Goal: Transaction & Acquisition: Purchase product/service

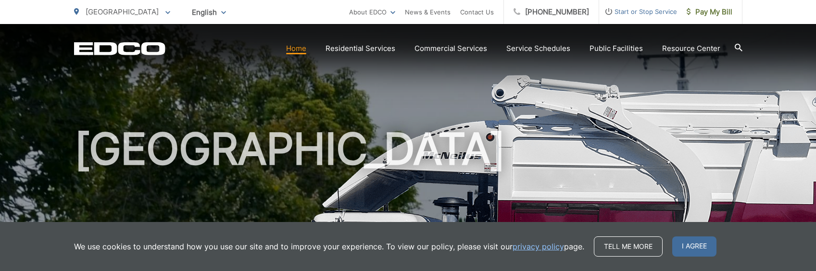
click at [306, 50] on link "Home" at bounding box center [296, 49] width 20 height 12
click at [106, 14] on span "[GEOGRAPHIC_DATA]" at bounding box center [122, 11] width 73 height 9
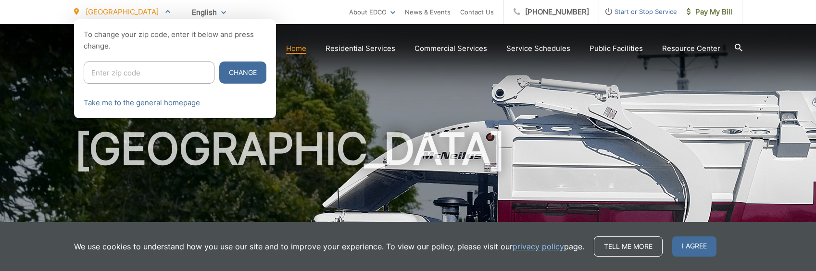
click at [362, 87] on div at bounding box center [408, 154] width 816 height 271
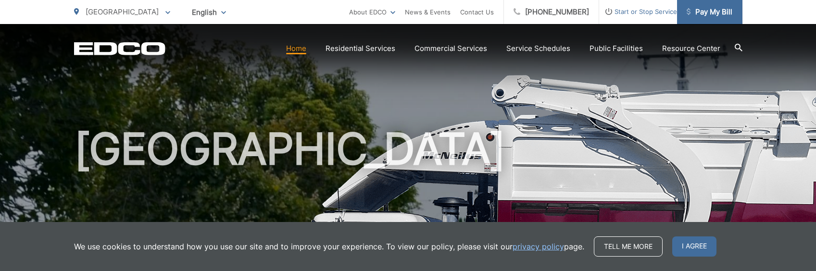
click at [695, 15] on span "Pay My Bill" at bounding box center [709, 12] width 46 height 12
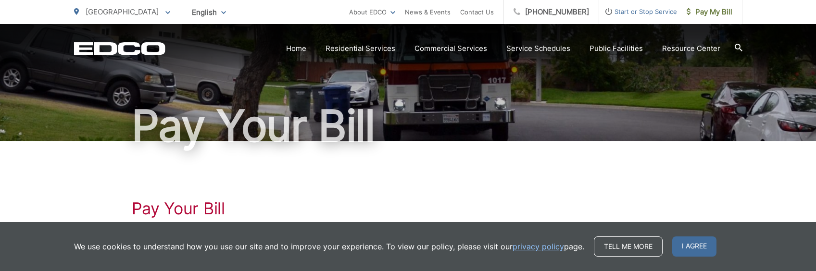
scroll to position [144, 0]
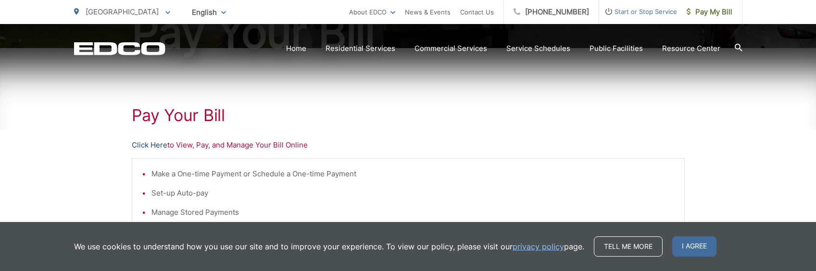
click at [138, 144] on link "Click Here" at bounding box center [150, 145] width 36 height 12
